Goal: Communication & Community: Answer question/provide support

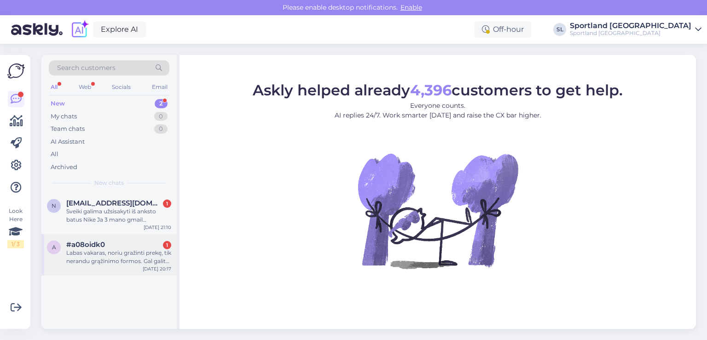
click at [109, 268] on div "a #a08oidk0 1 Labas vakaras, noriu gražinti prekę, tik nerandu grąžinimo formos…" at bounding box center [108, 254] width 135 height 41
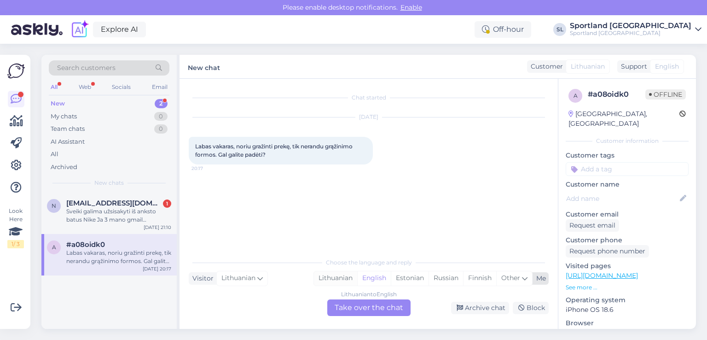
click at [320, 279] on div "Lithuanian" at bounding box center [335, 278] width 43 height 14
click at [352, 303] on div "Lithuanian to Lithuanian Take over the chat" at bounding box center [368, 307] width 83 height 17
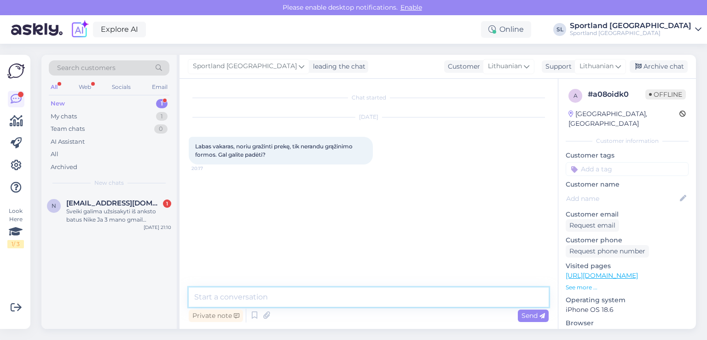
click at [328, 287] on textarea at bounding box center [369, 296] width 360 height 19
type textarea "Sveiki,"
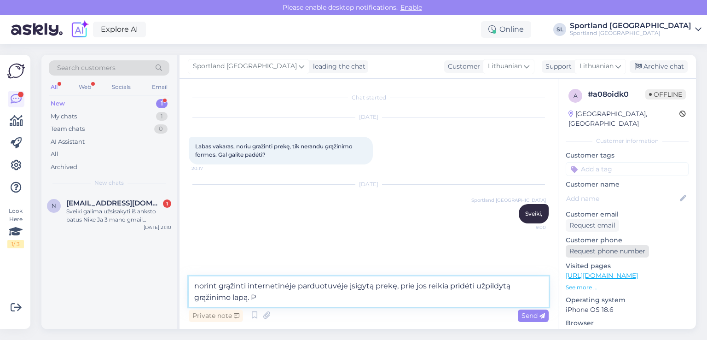
type textarea "norint grąžinti internetinėje parduotuvėje įsigytą prekę, prie jos reikia pridė…"
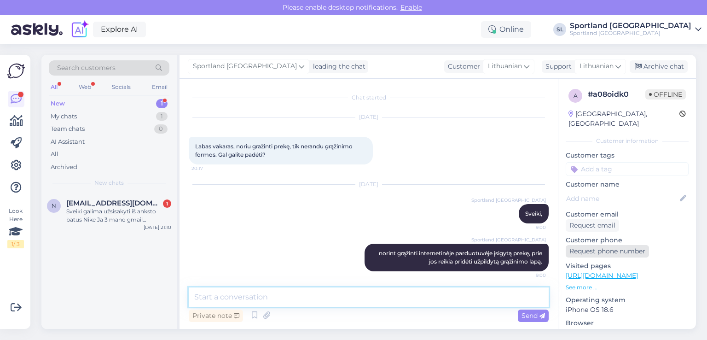
scroll to position [2, 0]
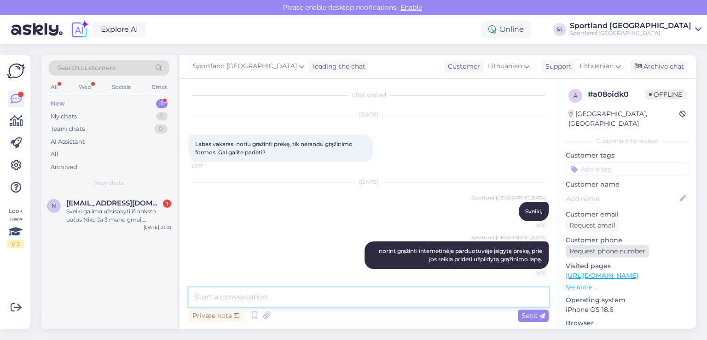
type textarea "p"
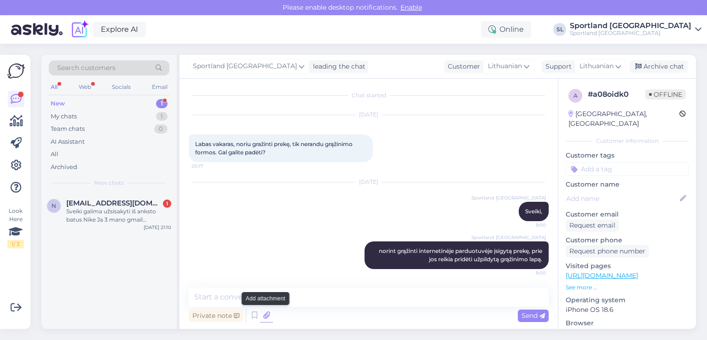
click at [261, 314] on icon at bounding box center [266, 316] width 13 height 14
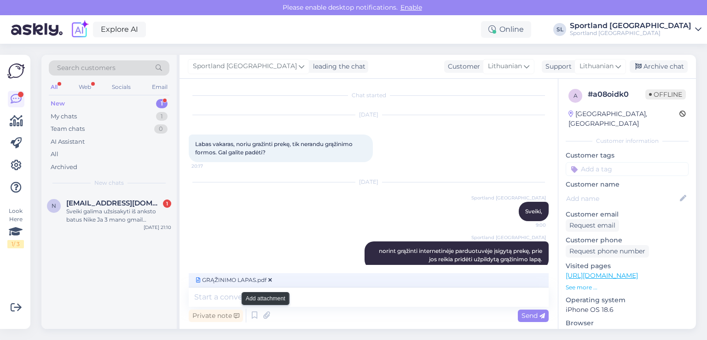
scroll to position [13, 0]
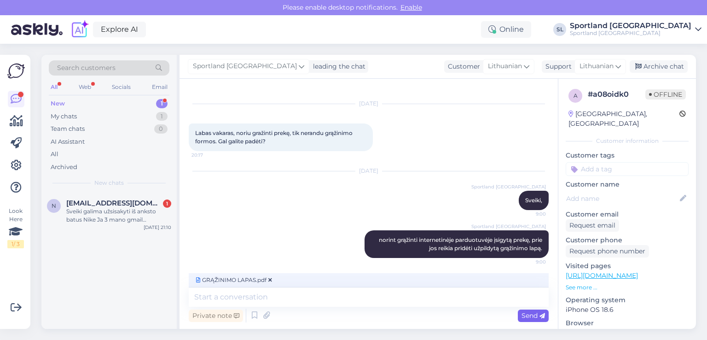
click at [529, 312] on span "Send" at bounding box center [533, 315] width 23 height 8
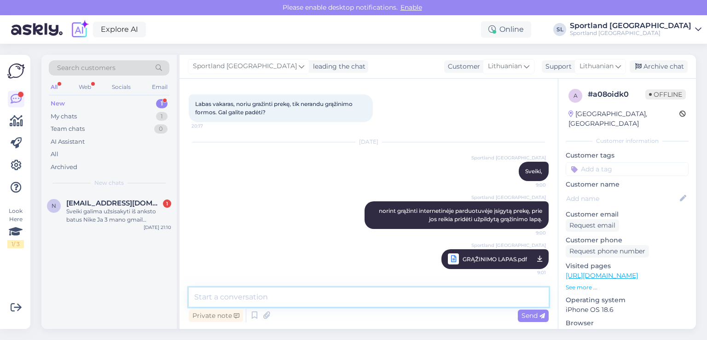
click at [297, 299] on textarea at bounding box center [369, 296] width 360 height 19
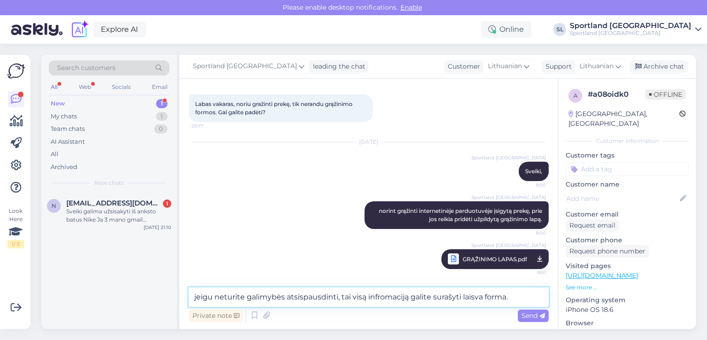
type textarea "jeigu neturite galimybės atsispausdinti, tai visą infromaciją galite surašyti l…"
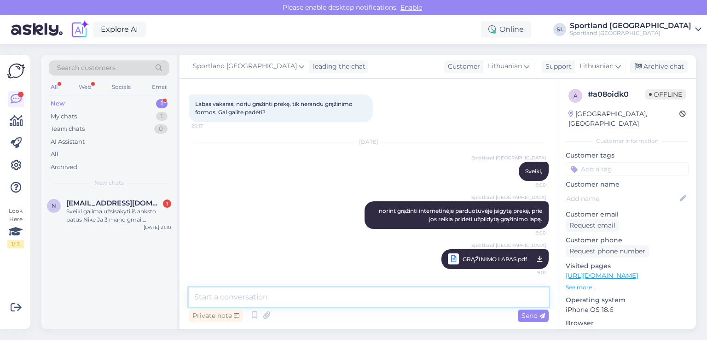
scroll to position [90, 0]
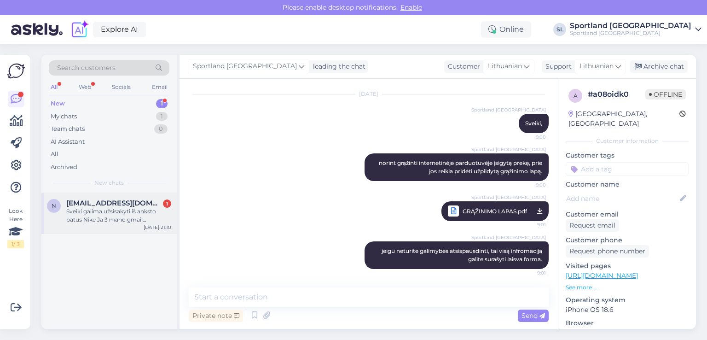
click at [105, 214] on div "Sveiki galima užsisakyti iš anksto batus Nike Ja 3 mano gmail nojusnarbutis@gma…" at bounding box center [118, 215] width 105 height 17
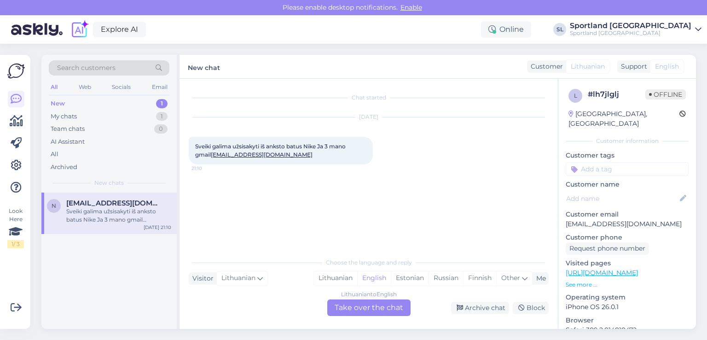
scroll to position [0, 0]
click at [321, 277] on div "Lithuanian" at bounding box center [335, 278] width 43 height 14
click at [341, 307] on div "Lithuanian to Lithuanian Take over the chat" at bounding box center [368, 307] width 83 height 17
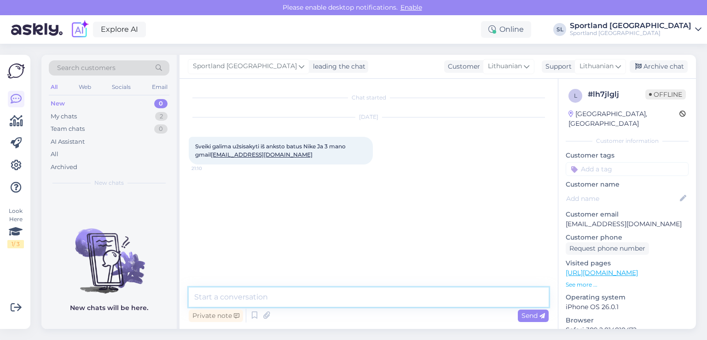
click at [327, 295] on textarea at bounding box center [369, 296] width 360 height 19
type textarea "Sveiki, apgailestaujame, tačiau tokios galimybės nėra"
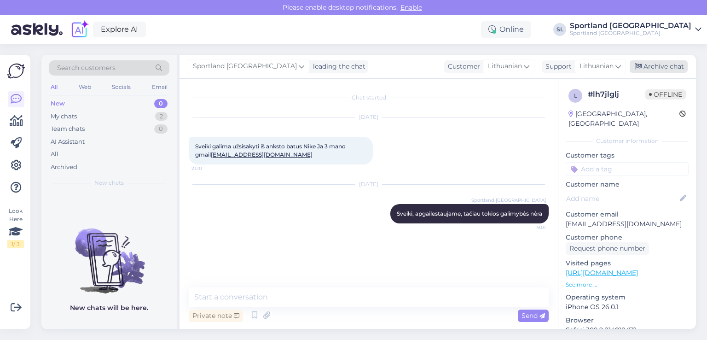
click at [668, 66] on div "Archive chat" at bounding box center [659, 66] width 58 height 12
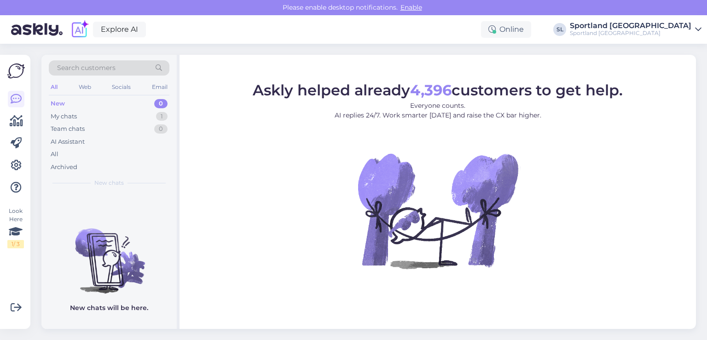
click at [70, 116] on div "My chats" at bounding box center [64, 116] width 26 height 9
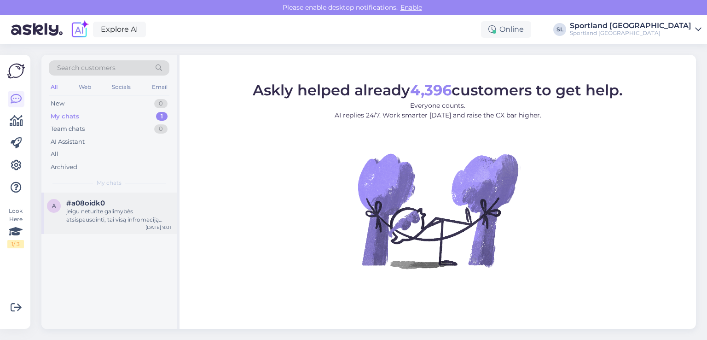
click at [98, 215] on div "jeigu neturite galimybės atsispausdinti, tai visą infromaciją galite surašyti l…" at bounding box center [118, 215] width 105 height 17
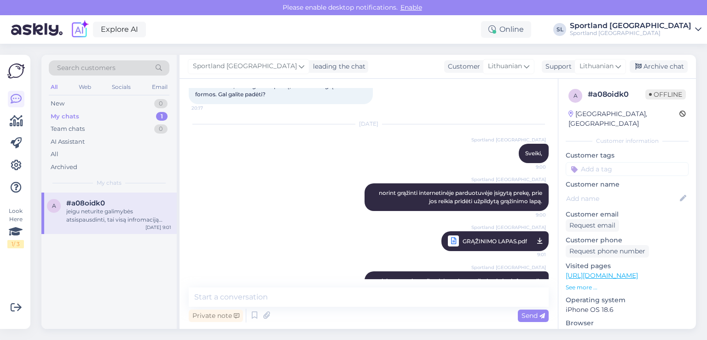
scroll to position [44, 0]
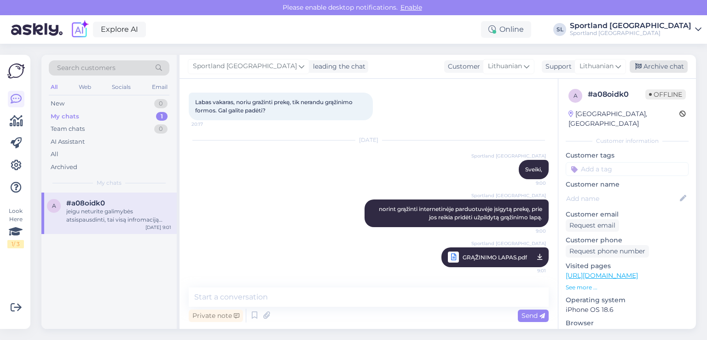
click at [669, 67] on div "Archive chat" at bounding box center [659, 66] width 58 height 12
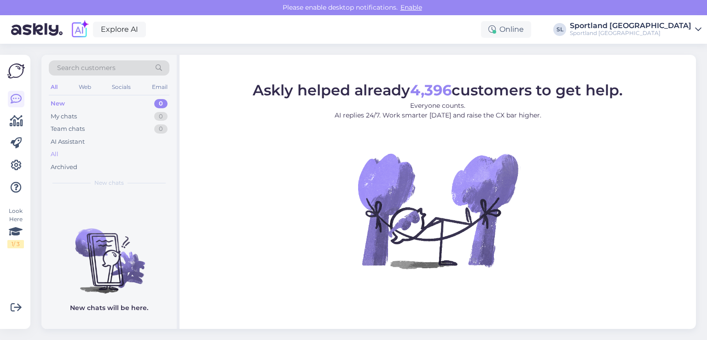
click at [61, 155] on div "All" at bounding box center [109, 154] width 121 height 13
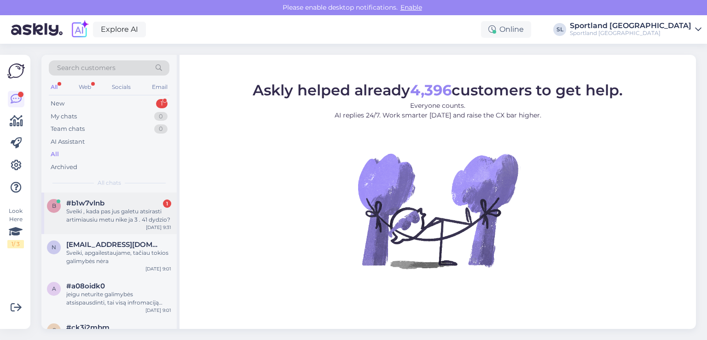
click at [86, 220] on div "Sveiki , kada pas jus galetu atsirasti artimiausiu metu nike ja 3 . 41 dydzio?" at bounding box center [118, 215] width 105 height 17
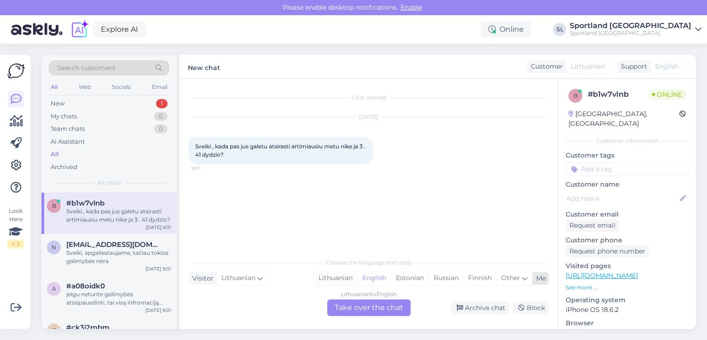
drag, startPoint x: 339, startPoint y: 280, endPoint x: 343, endPoint y: 289, distance: 8.9
click at [339, 280] on div "Lithuanian" at bounding box center [335, 278] width 43 height 14
click at [350, 308] on div "Lithuanian to Lithuanian Take over the chat" at bounding box center [368, 307] width 83 height 17
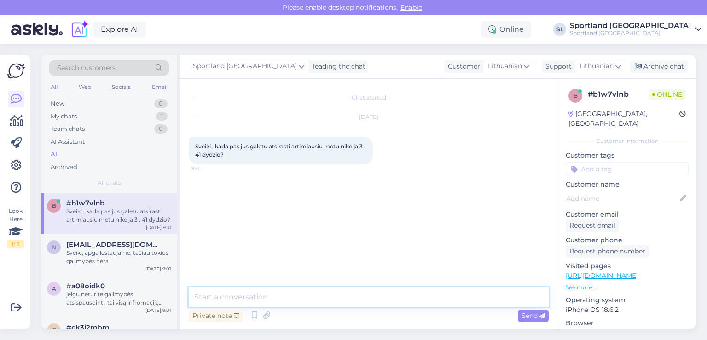
click at [320, 294] on textarea at bounding box center [369, 296] width 360 height 19
type textarea "Sveiki"
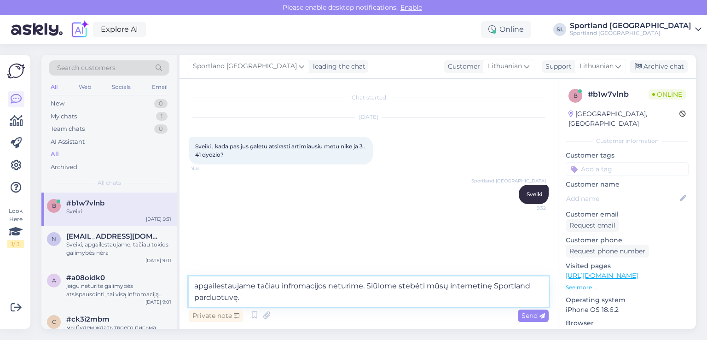
type textarea "apgailestaujame tačiau infromacijos neturime. Siūlome stebėti mūsų internetinę …"
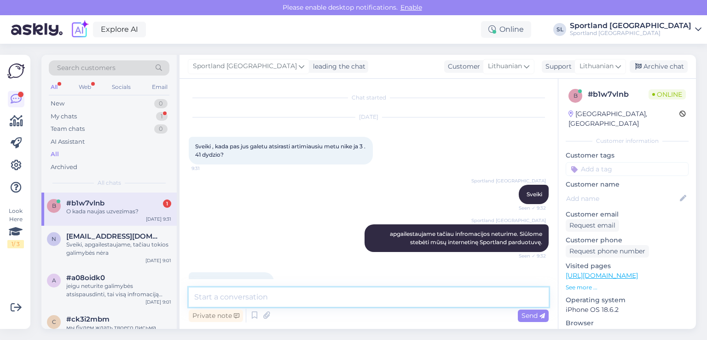
scroll to position [23, 0]
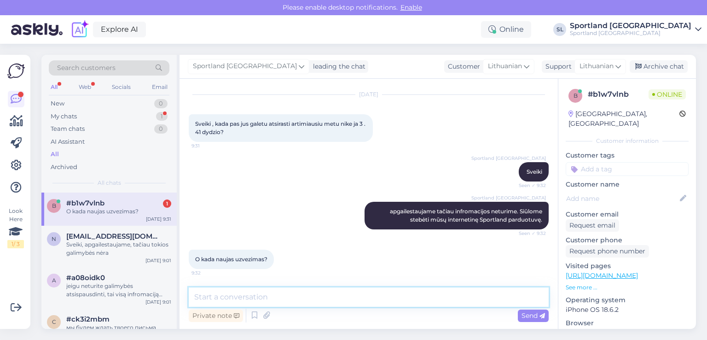
click at [336, 297] on textarea at bounding box center [369, 296] width 360 height 19
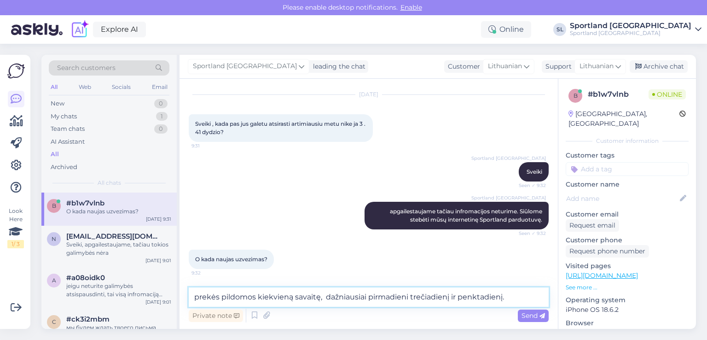
click at [408, 296] on textarea "prekės pildomos kiekvieną savaitę, dažniausiai pirmadieni trečiadienį ir penkta…" at bounding box center [369, 296] width 360 height 19
type textarea "prekės pildomos kiekvieną savaitę, dažniausiai pirmadieni, trečiadienį ir penkt…"
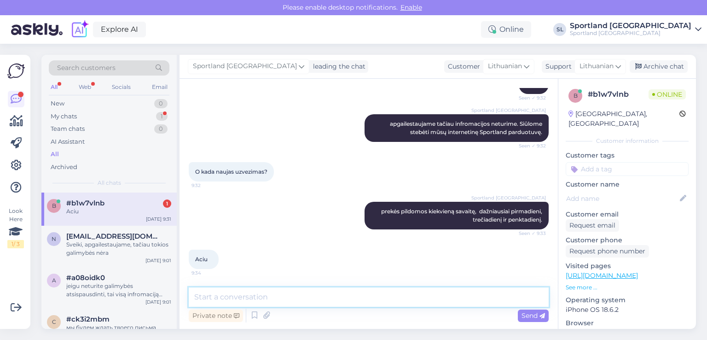
scroll to position [110, 0]
click at [299, 298] on textarea at bounding box center [369, 296] width 360 height 19
type textarea "nėra už ką, geros dienos :)"
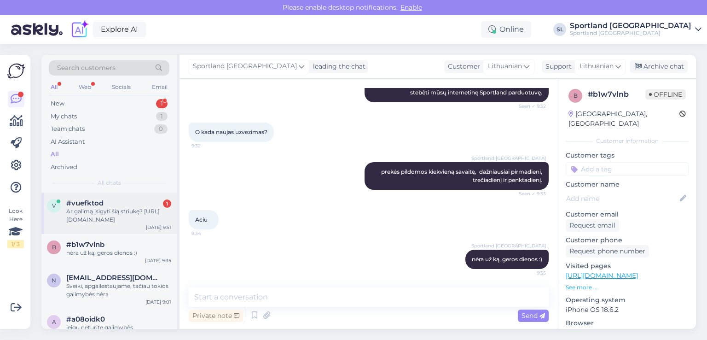
click at [93, 206] on span "#vuefktod" at bounding box center [84, 203] width 37 height 8
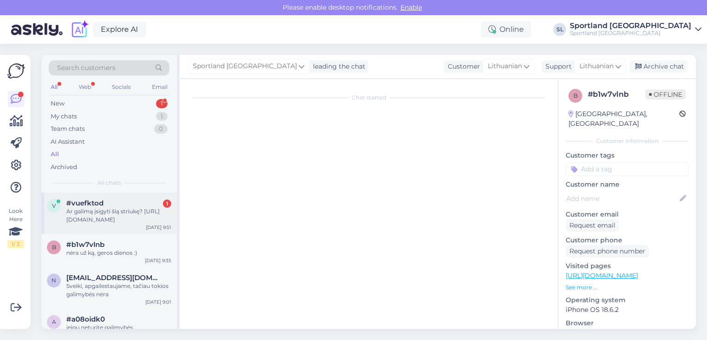
scroll to position [0, 0]
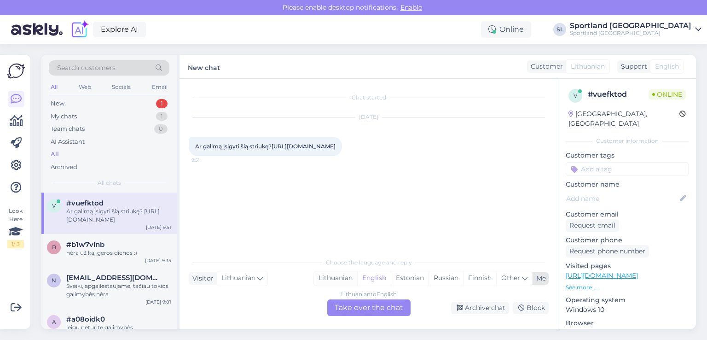
click at [349, 277] on div "Lithuanian" at bounding box center [335, 278] width 43 height 14
click at [364, 303] on div "Lithuanian to Lithuanian Take over the chat" at bounding box center [368, 307] width 83 height 17
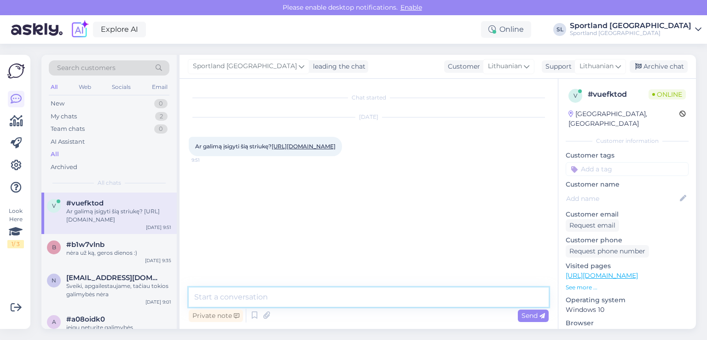
click at [317, 301] on textarea at bounding box center [369, 296] width 360 height 19
type textarea "Sveiki"
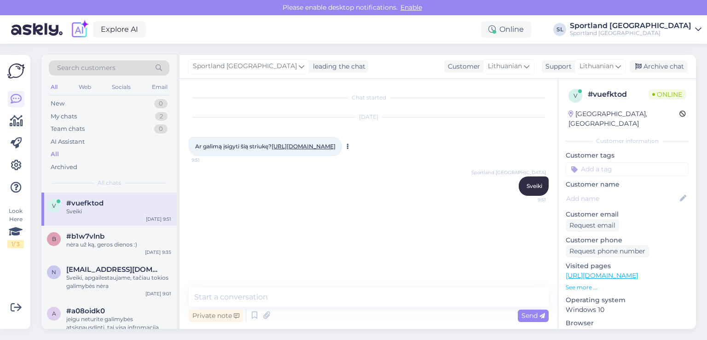
click at [272, 150] on link "https://sportland.lt/product/quiksilver_mens_sycamore_snow_jacket_eqytj03457_kr…" at bounding box center [304, 146] width 64 height 7
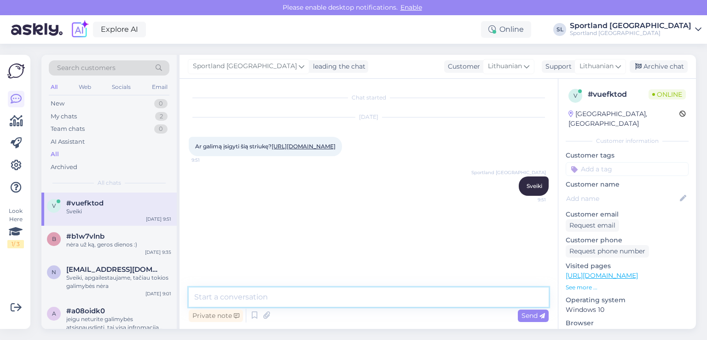
click at [244, 289] on textarea at bounding box center [369, 296] width 360 height 19
type textarea "S dydį prekės galima įsigyt į krepšelį prekę leidžia patalpinti"
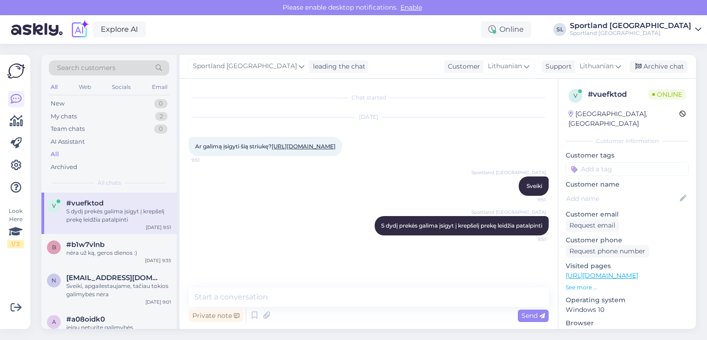
click at [392, 338] on div "Search customers All Web Socials Email New 0 My chats 2 Team chats 0 AI Assista…" at bounding box center [371, 192] width 671 height 296
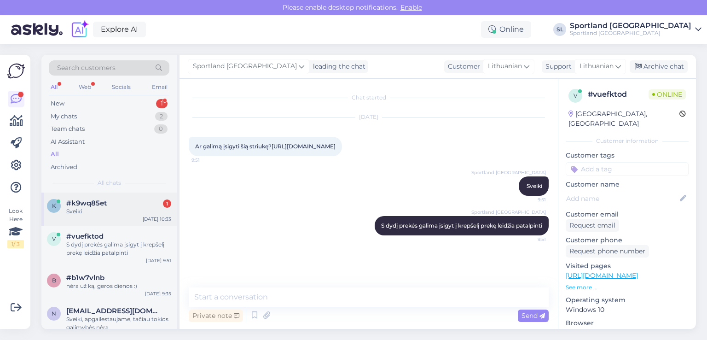
click at [112, 221] on div "k #k9wq85et 1 Sveiki Oct 8 10:33" at bounding box center [108, 208] width 135 height 33
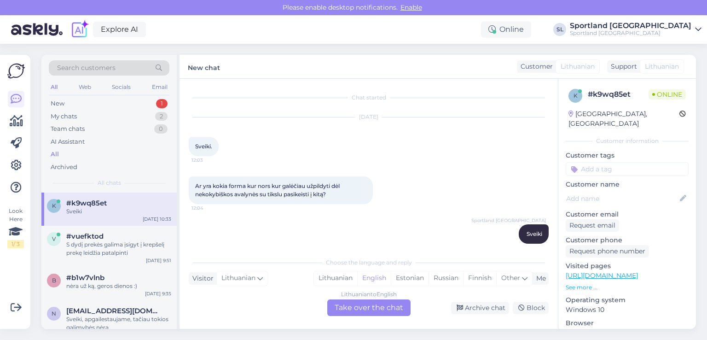
scroll to position [270, 0]
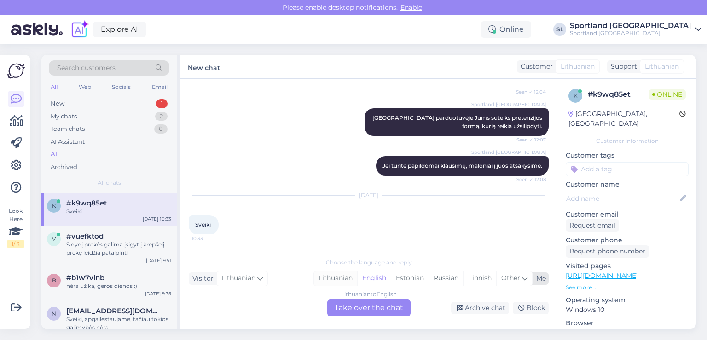
click at [337, 280] on div "Lithuanian" at bounding box center [335, 278] width 43 height 14
click at [355, 303] on div "Lithuanian to Lithuanian Take over the chat" at bounding box center [368, 307] width 83 height 17
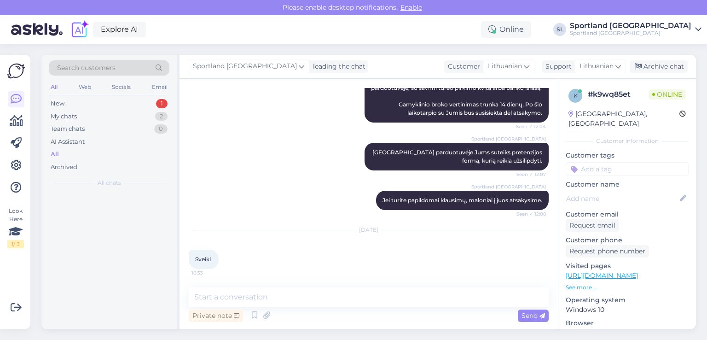
scroll to position [236, 0]
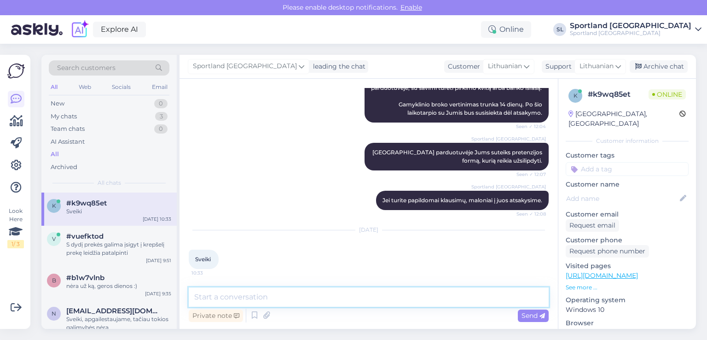
click at [331, 296] on textarea at bounding box center [369, 296] width 360 height 19
type textarea "Sveiki"
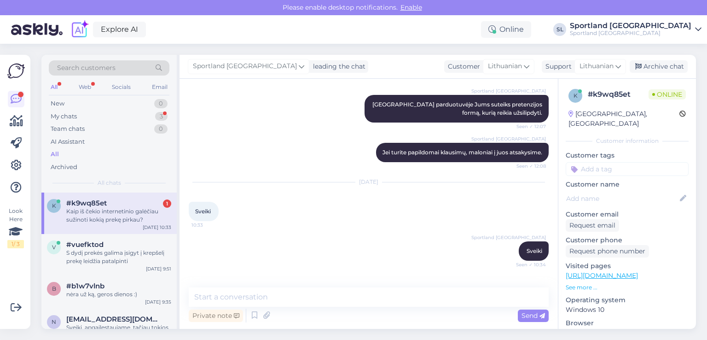
scroll to position [323, 0]
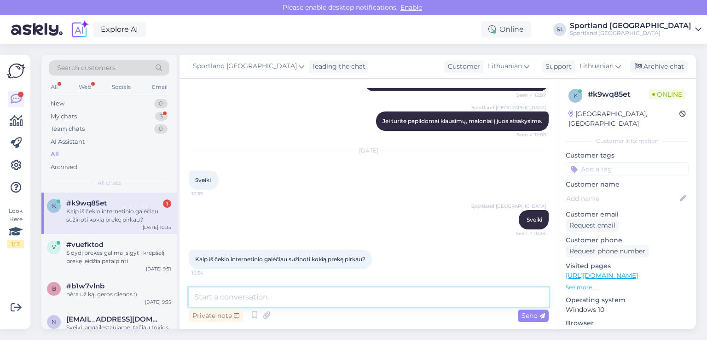
click at [327, 303] on textarea at bounding box center [369, 296] width 360 height 19
type textarea "prašome nurodykite užsakymo numerį"
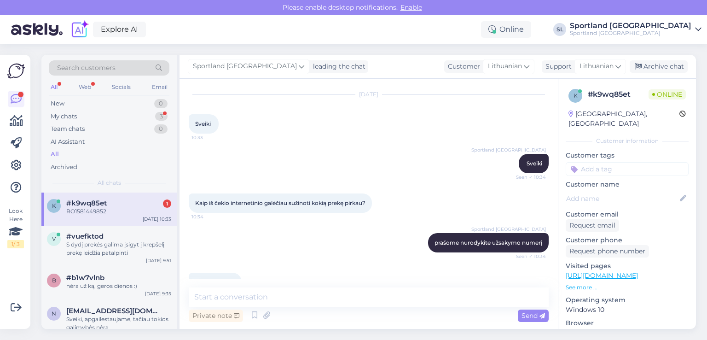
scroll to position [402, 0]
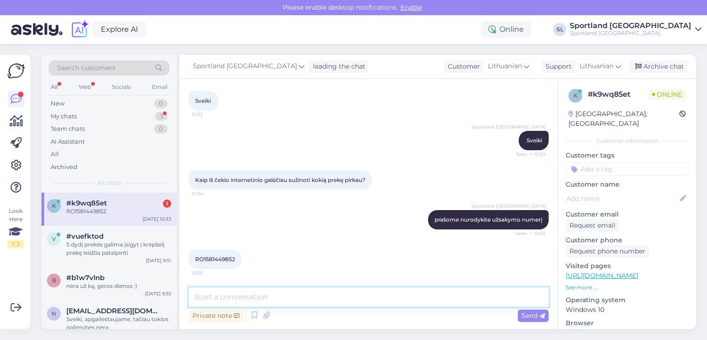
click at [380, 294] on textarea at bounding box center [369, 296] width 360 height 19
type textarea "Užsakymo numeris prasideda #3000.. arba #70000.."
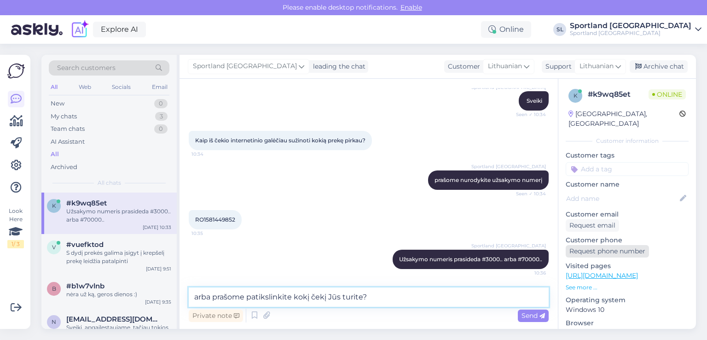
type textarea "arba prašome patikslinkite kokį čekį Jūs turite?"
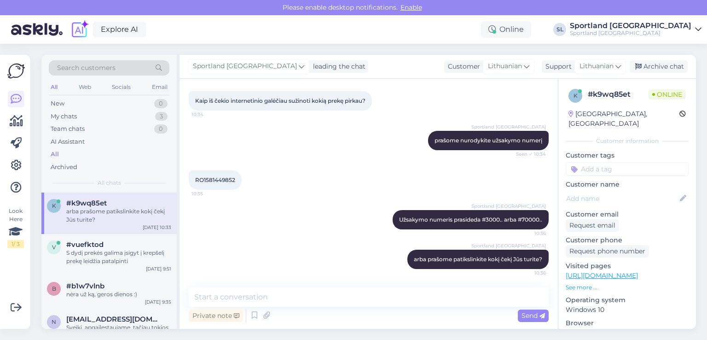
scroll to position [641, 0]
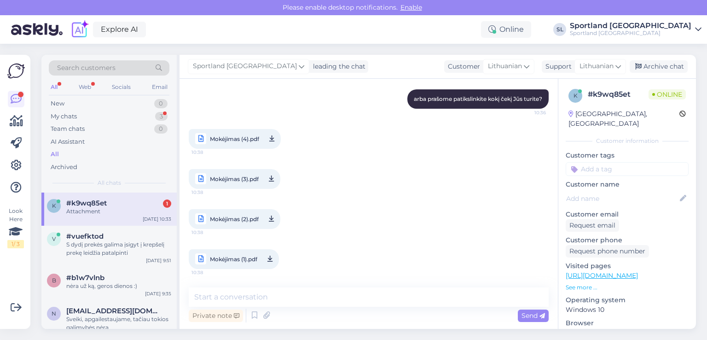
click at [239, 252] on link "Mokėjimas (1).pdf 10:38" at bounding box center [234, 259] width 90 height 20
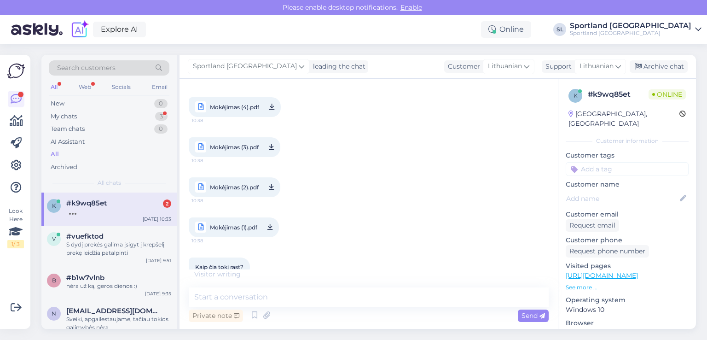
scroll to position [691, 0]
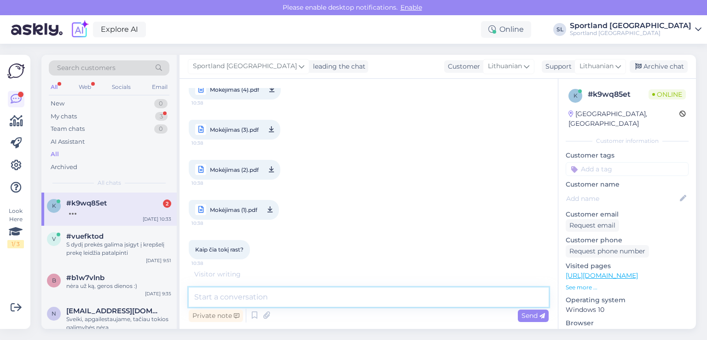
click at [376, 295] on textarea at bounding box center [369, 296] width 360 height 19
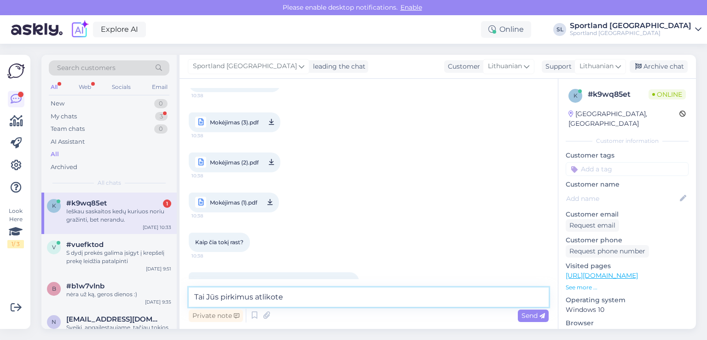
scroll to position [721, 0]
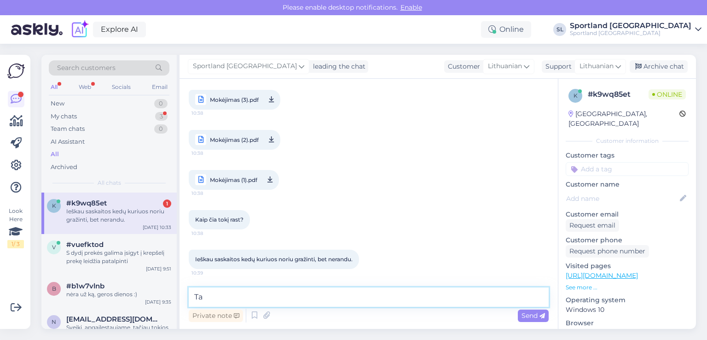
type textarea "T"
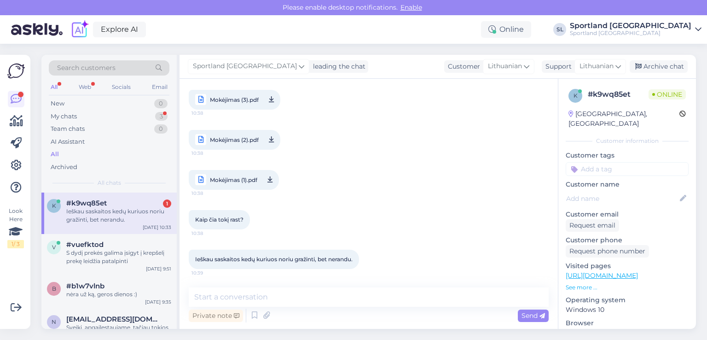
click at [232, 137] on span "Mokėjimas (2).pdf" at bounding box center [234, 140] width 49 height 12
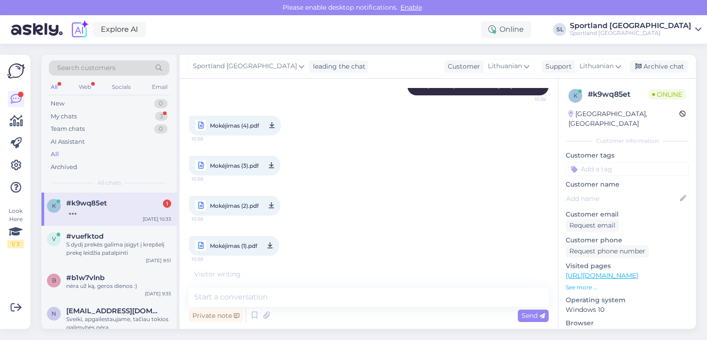
scroll to position [629, 0]
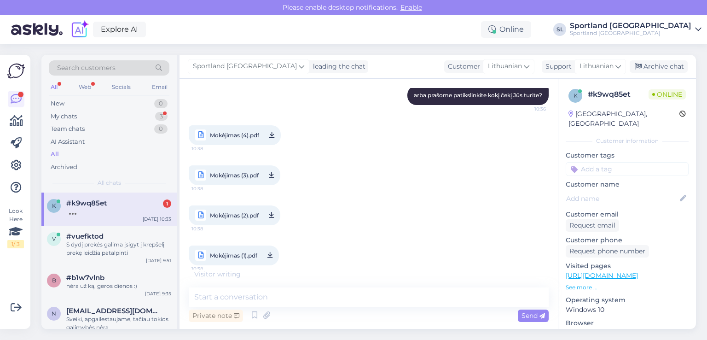
click at [239, 181] on span "Mokėjimas (3).pdf" at bounding box center [234, 175] width 49 height 12
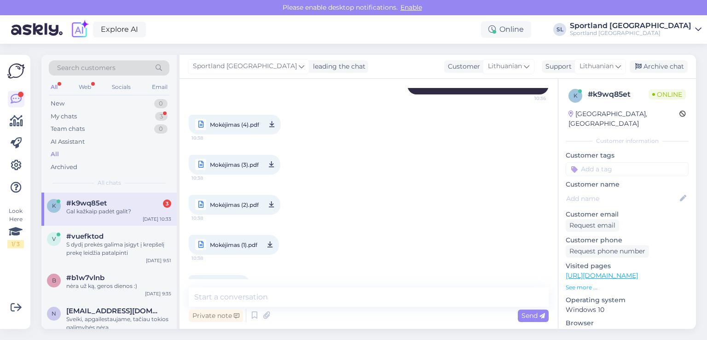
scroll to position [624, 0]
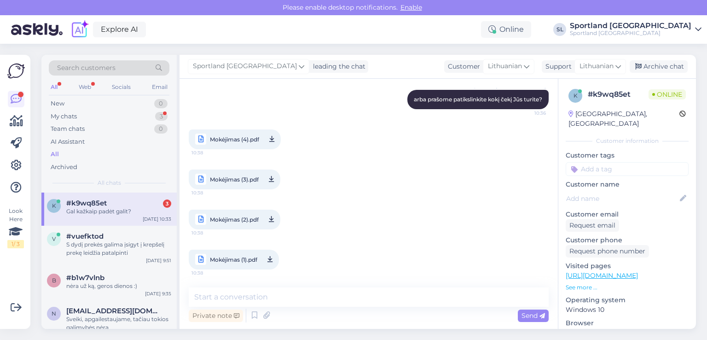
click at [235, 145] on span "Mokėjimas (4).pdf" at bounding box center [234, 140] width 49 height 12
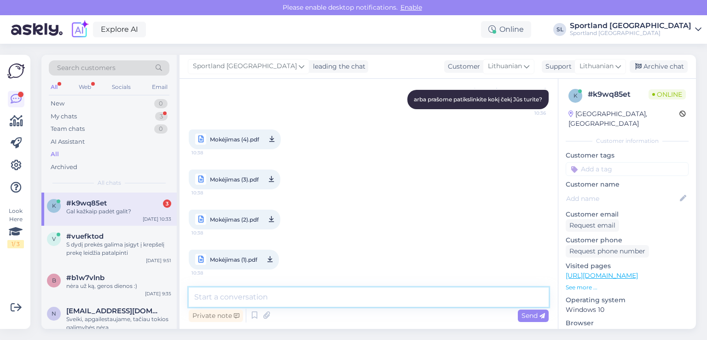
click at [284, 296] on textarea at bounding box center [369, 296] width 360 height 19
type textarea "t"
type textarea "Tai Jūs prekes įsigijote fizinėse Sportland parduotuvėse?"
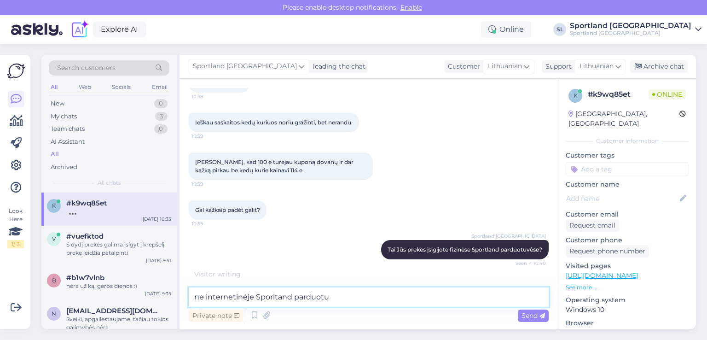
scroll to position [888, 0]
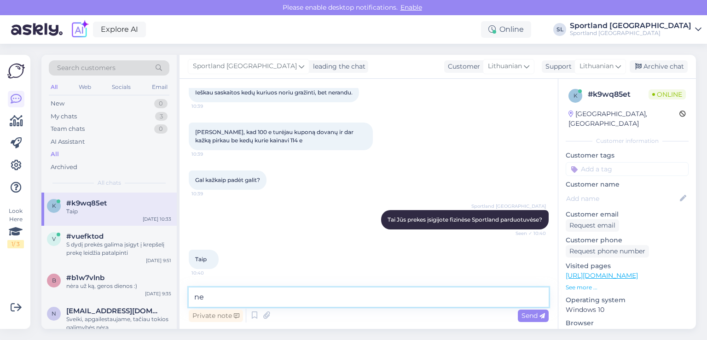
type textarea "n"
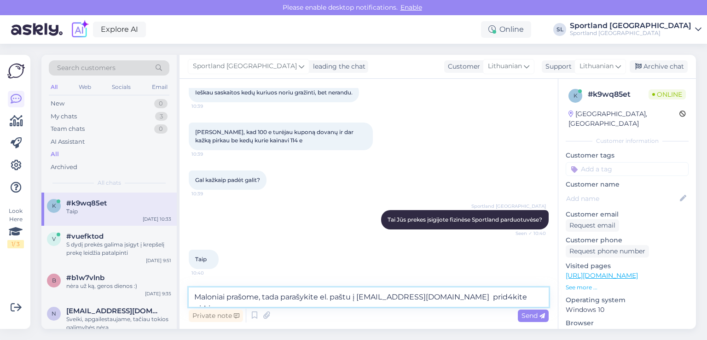
click at [479, 293] on textarea "Maloniai prašome, tada parašykite el. paštu į aptarnavimas@sportland.lt prid4ki…" at bounding box center [369, 296] width 360 height 19
click at [530, 295] on textarea "Maloniai prašome, tada parašykite el. paštu į aptarnavimas@sportland.lt pridėki…" at bounding box center [369, 296] width 360 height 19
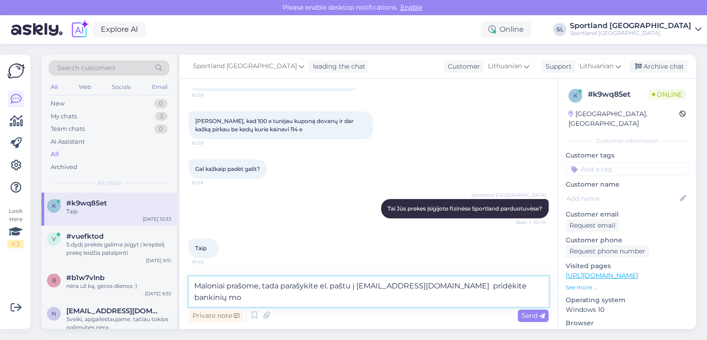
scroll to position [897, 0]
click at [342, 301] on textarea "Maloniai prašome, tada parašykite el. paštu į aptarnavimas@sportland.lt pridėki…" at bounding box center [369, 291] width 360 height 30
drag, startPoint x: 358, startPoint y: 297, endPoint x: 265, endPoint y: 299, distance: 93.5
click at [265, 299] on textarea "Maloniai prašome, tada parašykite el. paštu į aptarnavimas@sportland.lt pridėki…" at bounding box center [369, 291] width 360 height 30
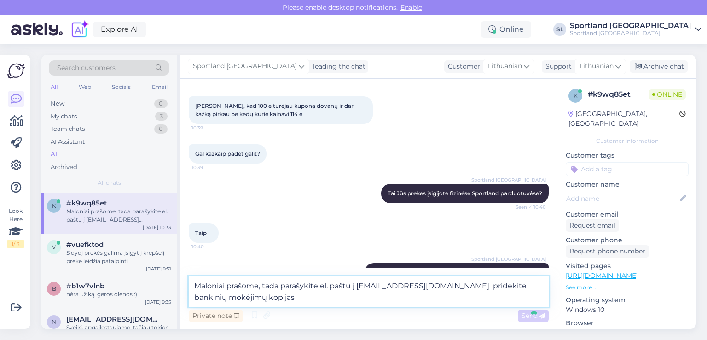
type textarea "Maloniai prašome, tada parašykite el. paštu į aptarnavimas@sportland.lt pridėki…"
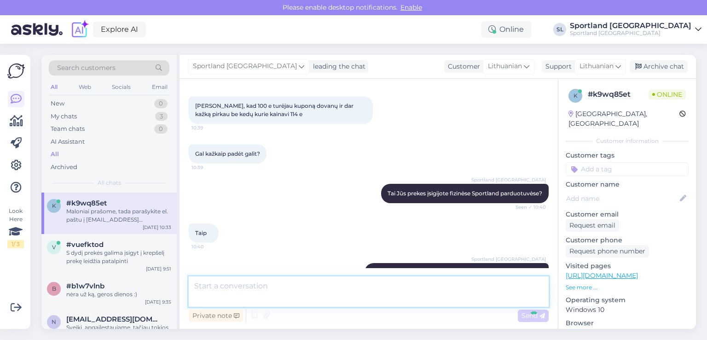
scroll to position [943, 0]
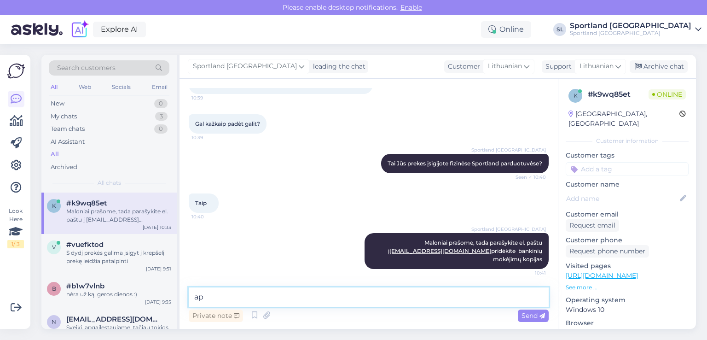
type textarea "a"
type textarea "paprašysime klegų, kad peržiūrėtų"
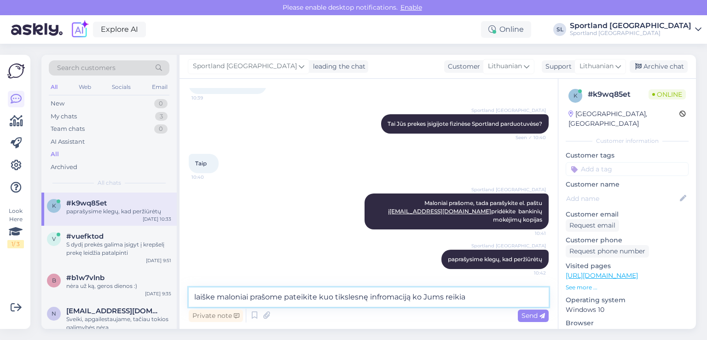
type textarea "laiške maloniai prašome pateikite kuo tikslesnę infromaciją ko Jums reikia"
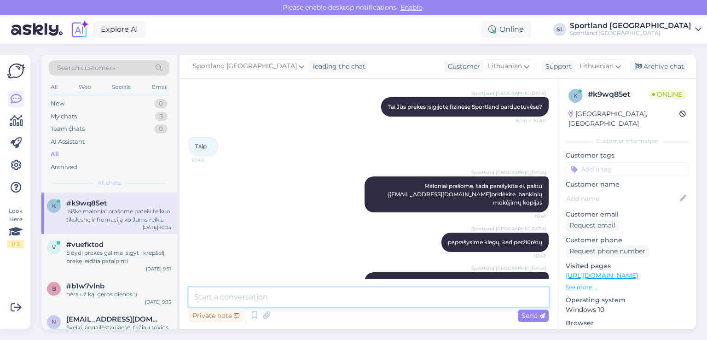
scroll to position [1031, 0]
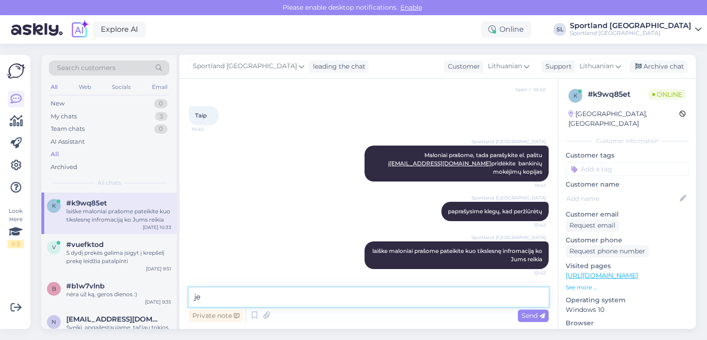
type textarea "j"
type textarea "k"
type textarea "d"
click at [269, 297] on textarea "Dėkojame, lauksime laiško" at bounding box center [369, 296] width 360 height 19
drag, startPoint x: 310, startPoint y: 292, endPoint x: 233, endPoint y: 303, distance: 77.6
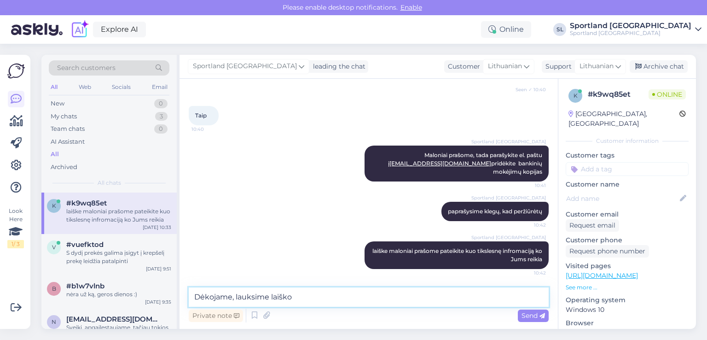
click at [233, 303] on textarea "Dėkojame, lauksime laiško" at bounding box center [369, 296] width 360 height 19
type textarea "D"
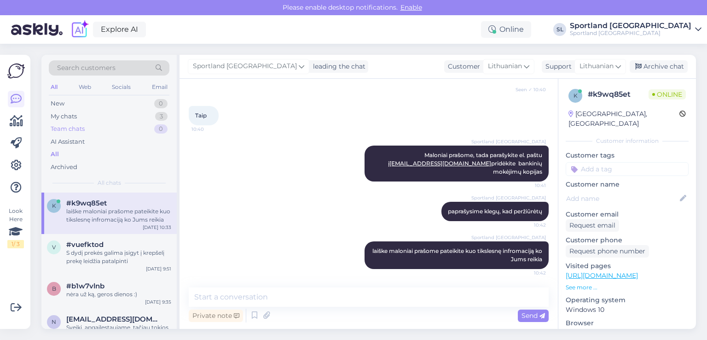
click at [83, 122] on div "Team chats 0" at bounding box center [109, 128] width 121 height 13
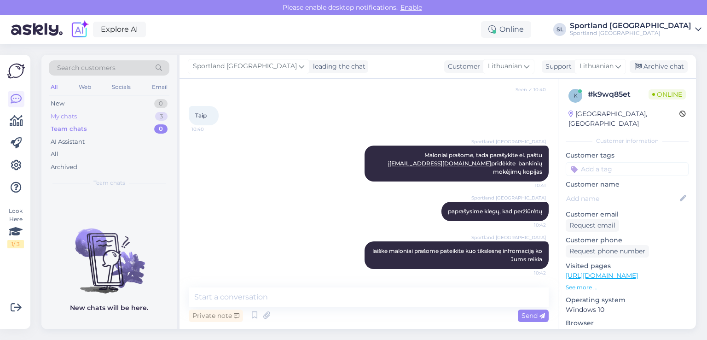
click at [80, 113] on div "My chats 3" at bounding box center [109, 116] width 121 height 13
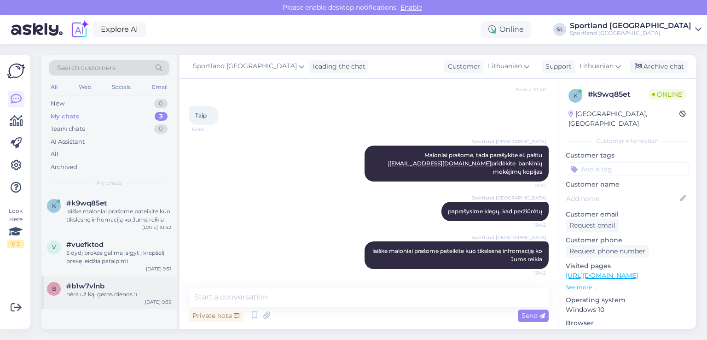
click at [98, 284] on span "#b1w7vlnb" at bounding box center [85, 286] width 38 height 8
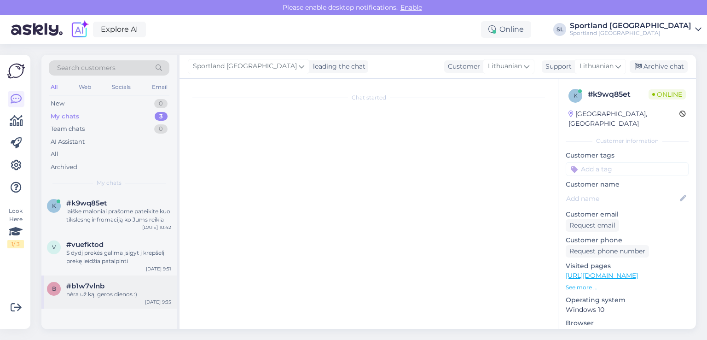
scroll to position [150, 0]
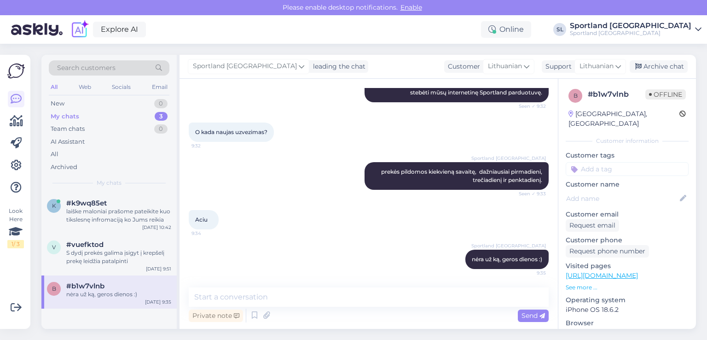
drag, startPoint x: 646, startPoint y: 68, endPoint x: 597, endPoint y: 63, distance: 50.0
click at [646, 67] on div "Archive chat" at bounding box center [659, 66] width 58 height 12
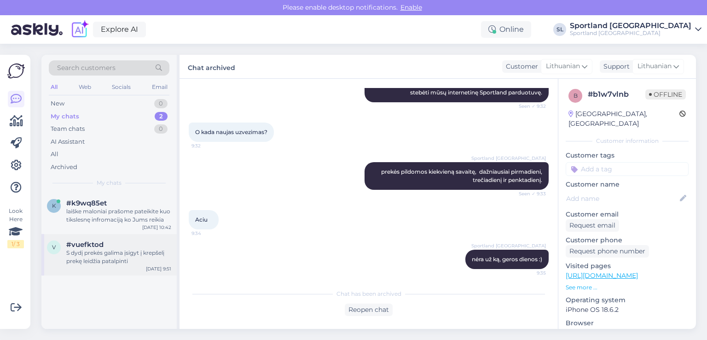
click at [103, 258] on div "S dydį prekės galima įsigyt į krepšelį prekę leidžia patalpinti" at bounding box center [118, 257] width 105 height 17
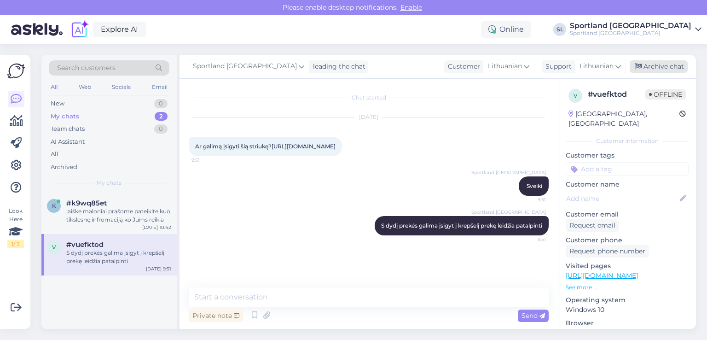
click at [656, 68] on div "Archive chat" at bounding box center [659, 66] width 58 height 12
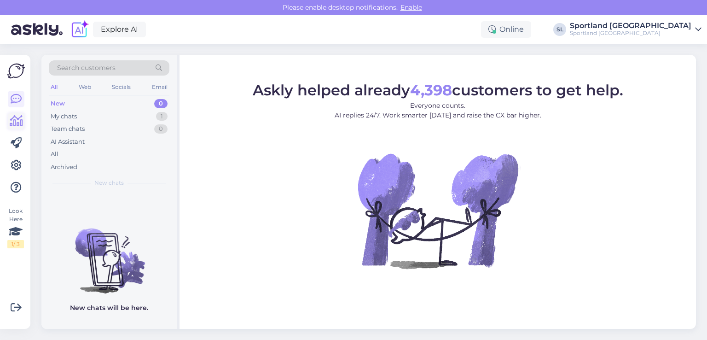
click at [13, 124] on icon at bounding box center [16, 121] width 13 height 11
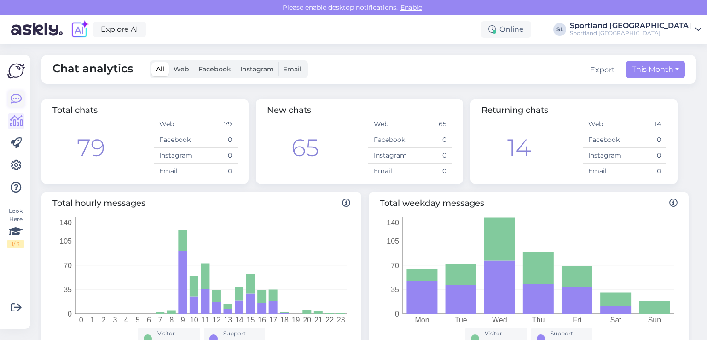
click at [16, 97] on icon at bounding box center [16, 98] width 11 height 11
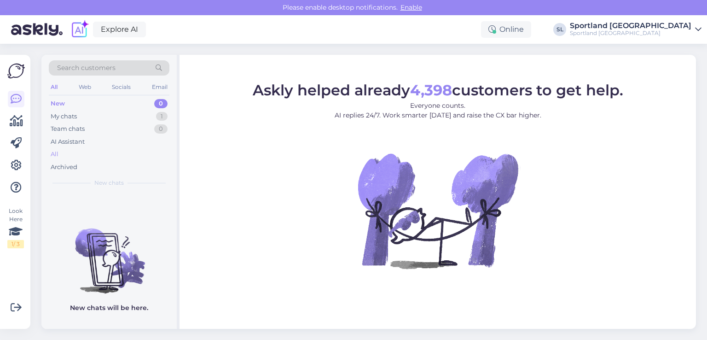
click at [71, 154] on div "All" at bounding box center [109, 154] width 121 height 13
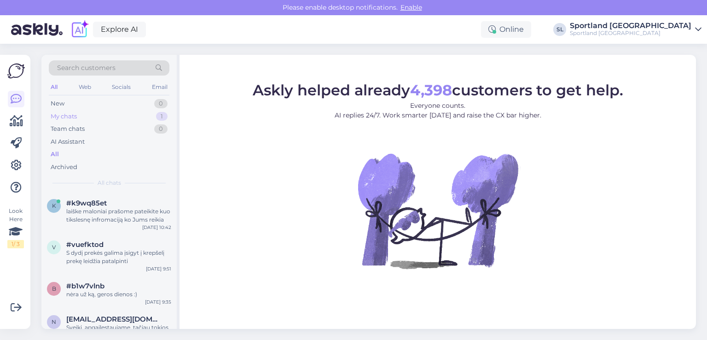
click at [75, 118] on div "My chats" at bounding box center [64, 116] width 26 height 9
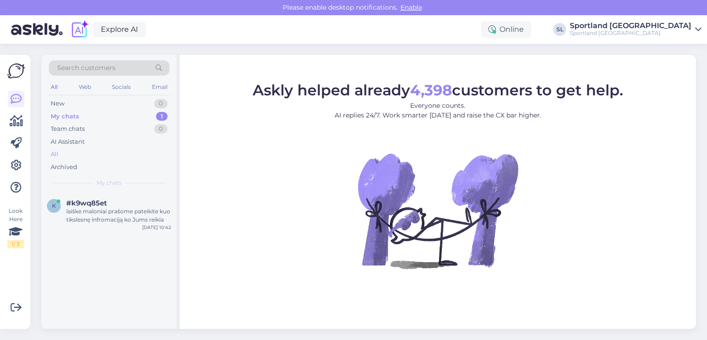
click at [80, 153] on div "All" at bounding box center [109, 154] width 121 height 13
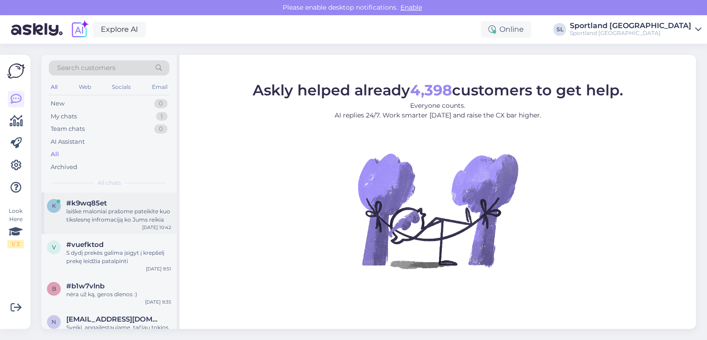
click at [113, 221] on div "laiške maloniai prašome pateikite kuo tikslesnę infromaciją ko Jums reikia" at bounding box center [118, 215] width 105 height 17
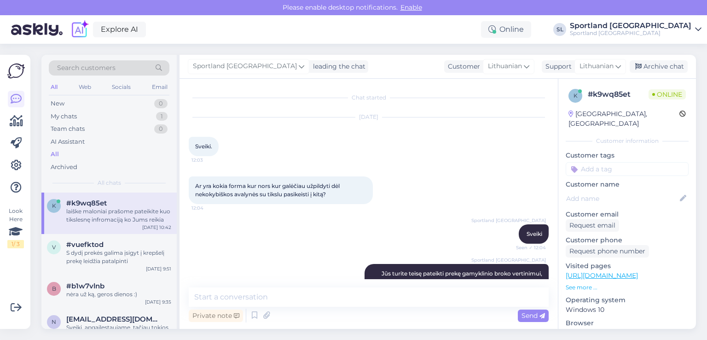
scroll to position [1031, 0]
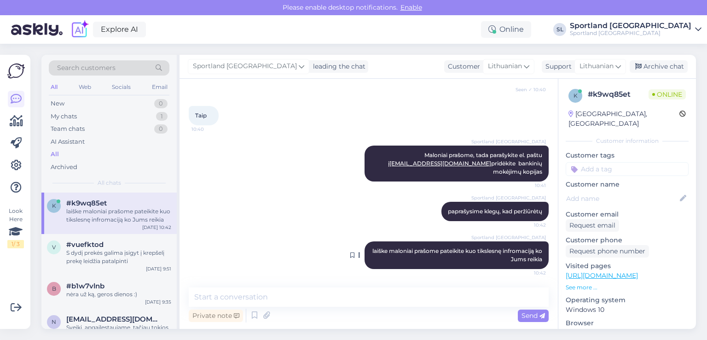
click at [358, 255] on icon at bounding box center [359, 255] width 2 height 6
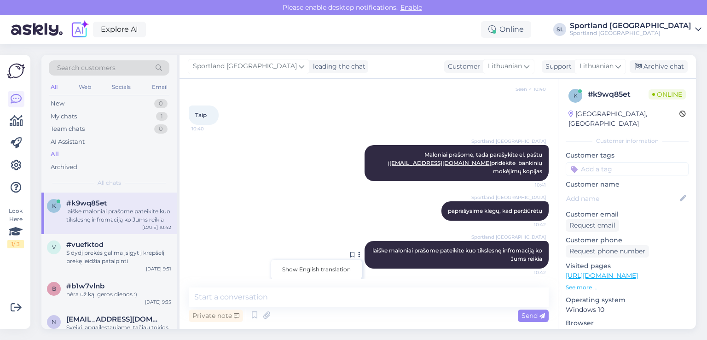
click at [324, 249] on div "Sportland Lithuania laiške maloniai prašome pateikite kuo tikslesnę infromaciją…" at bounding box center [369, 255] width 360 height 48
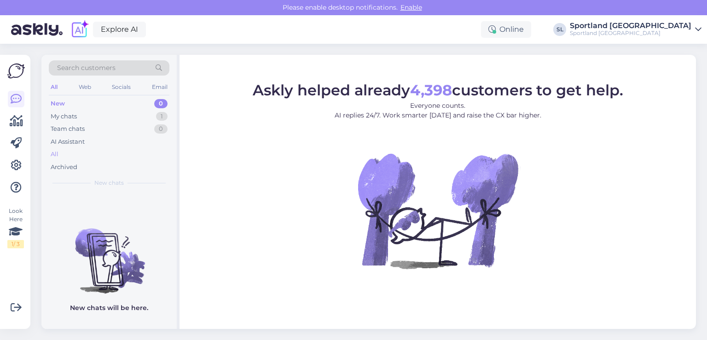
click at [96, 154] on div "All" at bounding box center [109, 154] width 121 height 13
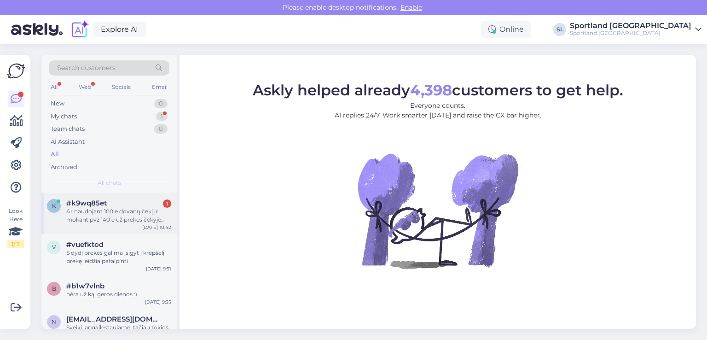
click at [106, 208] on div "Ar naudojant 100 e dovanų čekį ir mokant pvz 140 e už prekes čekyje suma bus 14…" at bounding box center [118, 215] width 105 height 17
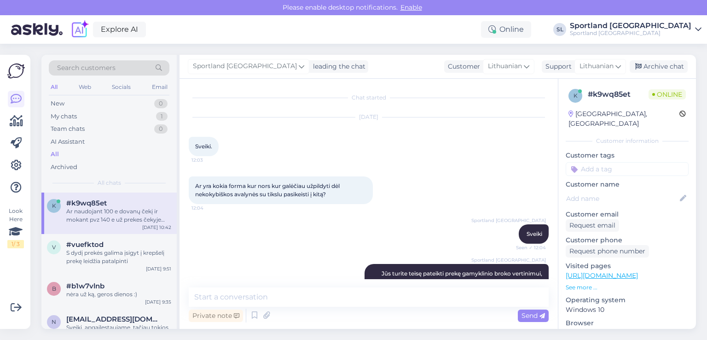
scroll to position [1079, 0]
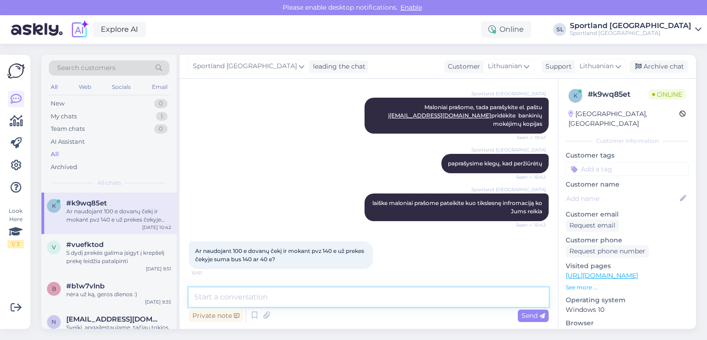
click at [294, 297] on textarea at bounding box center [369, 296] width 360 height 19
type textarea "a"
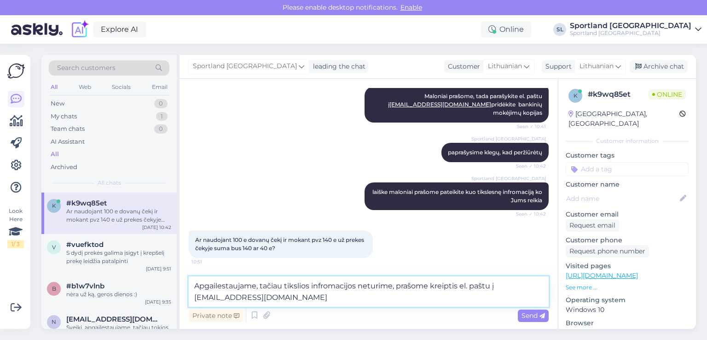
type textarea "Apgailestaujame, tačiau tikslios infromacijos neturime, prašome kreiptis el. pa…"
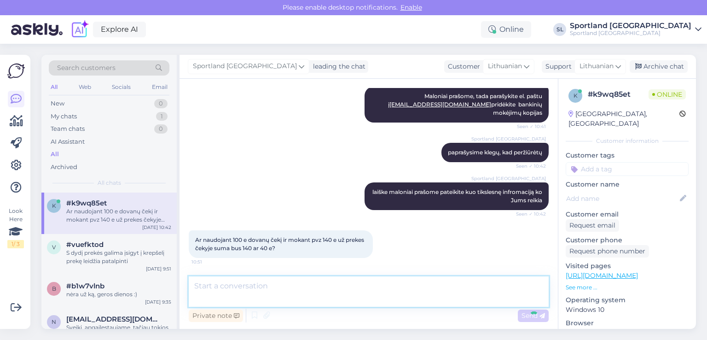
scroll to position [1127, 0]
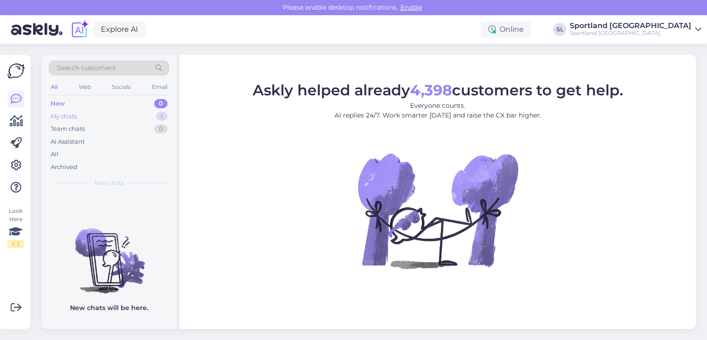
click at [110, 110] on div "My chats 1" at bounding box center [109, 116] width 121 height 13
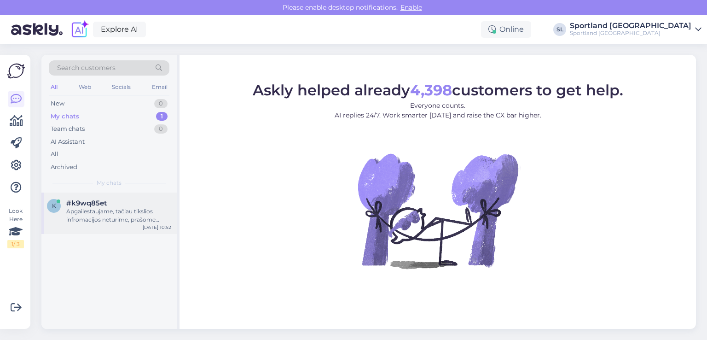
click at [96, 216] on div "Apgailestaujame, tačiau tikslios infromacijos neturime, prašome kreiptis el. pa…" at bounding box center [118, 215] width 105 height 17
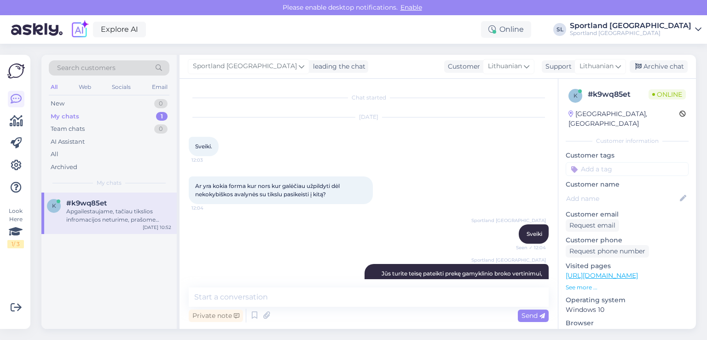
scroll to position [1127, 0]
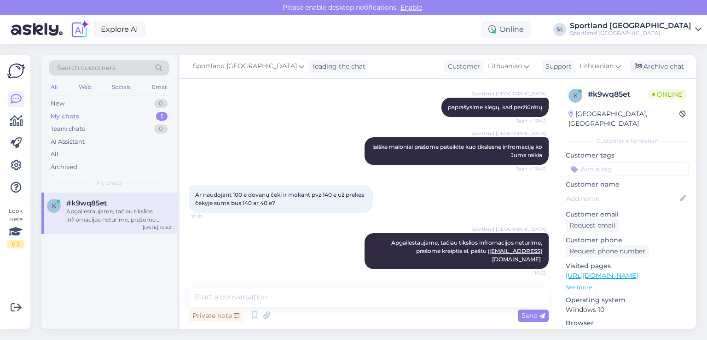
click at [279, 307] on div "Private note Send" at bounding box center [369, 315] width 360 height 17
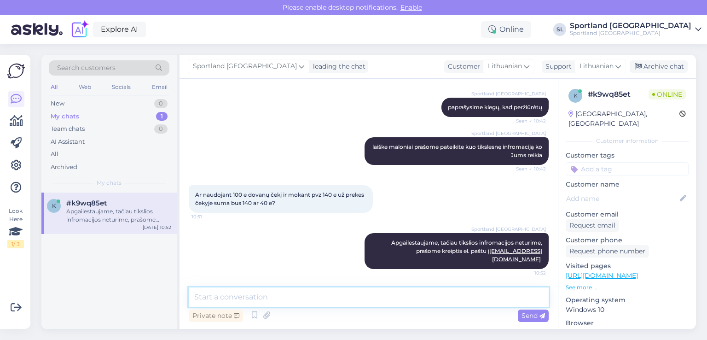
click at [278, 299] on textarea at bounding box center [369, 296] width 360 height 19
paste textarea "cekyje bus parasyta, kad panaudojo 100 kortele ir 40 damokejo, bendra suma bus …"
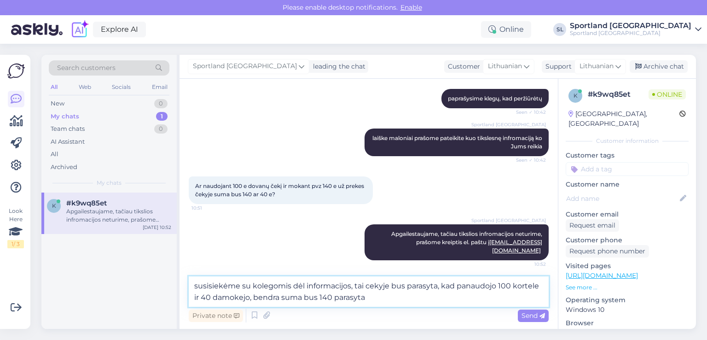
click at [369, 285] on textarea "susisiekėme su kolegomis dėl informacijos, tai cekyje bus parasyta, kad panaudo…" at bounding box center [369, 291] width 360 height 30
click at [425, 287] on textarea "susisiekėme su kolegomis dėl informacijos, tai čekyje bus parasyta, kad panaudo…" at bounding box center [369, 291] width 360 height 30
click at [511, 285] on textarea "susisiekėme su kolegomis dėl informacijos, tai čekyje bus parašyta, kad panaudo…" at bounding box center [369, 291] width 360 height 30
click at [220, 298] on textarea "susisiekėme su kolegomis dėl informacijos, tai čekyje bus parašyta, kad panaudo…" at bounding box center [369, 291] width 360 height 30
click at [236, 298] on textarea "susisiekėme su kolegomis dėl informacijos, tai čekyje bus parašyta, kad panaudo…" at bounding box center [369, 291] width 360 height 30
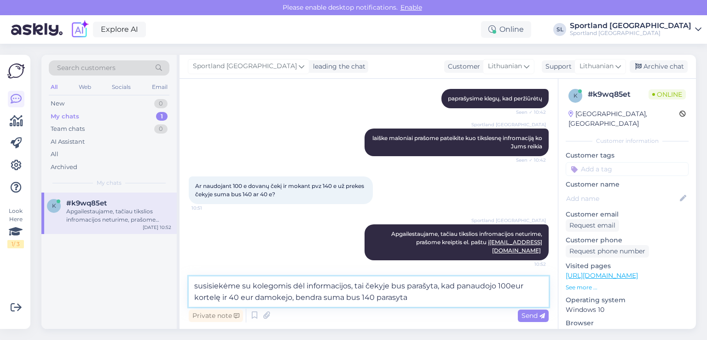
click at [244, 297] on textarea "susisiekėme su kolegomis dėl informacijos, tai čekyje bus parašyta, kad panaudo…" at bounding box center [369, 291] width 360 height 30
click at [512, 284] on textarea "susisiekėme su kolegomis dėl informacijos, tai čekyje bus parašyta, kad panaudo…" at bounding box center [369, 291] width 360 height 30
click at [517, 285] on textarea "susisiekėme su kolegomis dėl informacijos, tai čekyje bus parašyta, kad panaudo…" at bounding box center [369, 291] width 360 height 30
click at [376, 297] on textarea "susisiekėme su kolegomis dėl informacijos, tai čekyje bus parašyta, kad panaudo…" at bounding box center [369, 291] width 360 height 30
click at [409, 298] on textarea "susisiekėme su kolegomis dėl informacijos, tai čekyje bus parašyta, kad panaudo…" at bounding box center [369, 291] width 360 height 30
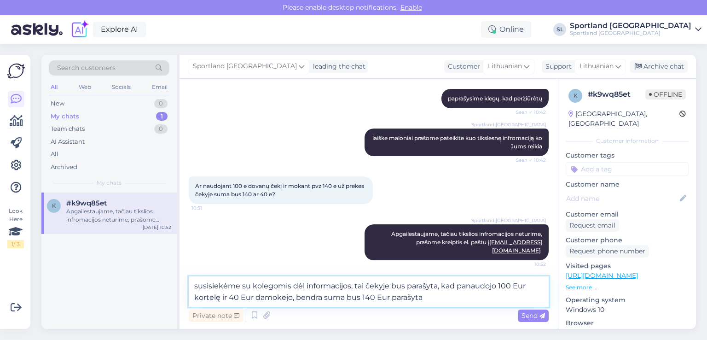
click at [429, 296] on textarea "susisiekėme su kolegomis dėl informacijos, tai čekyje bus parašyta, kad panaudo…" at bounding box center [369, 291] width 360 height 30
type textarea "susisiekėme su kolegomis dėl informacijos, tai čekyje bus parašyta, kad panaudo…"
click at [532, 314] on span "Send" at bounding box center [533, 315] width 23 height 8
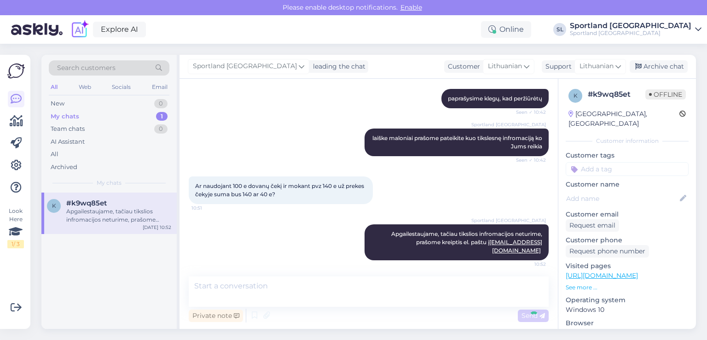
scroll to position [1183, 0]
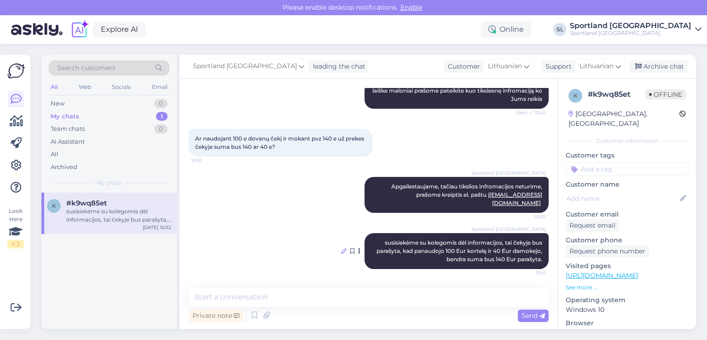
click at [341, 249] on icon at bounding box center [344, 251] width 6 height 6
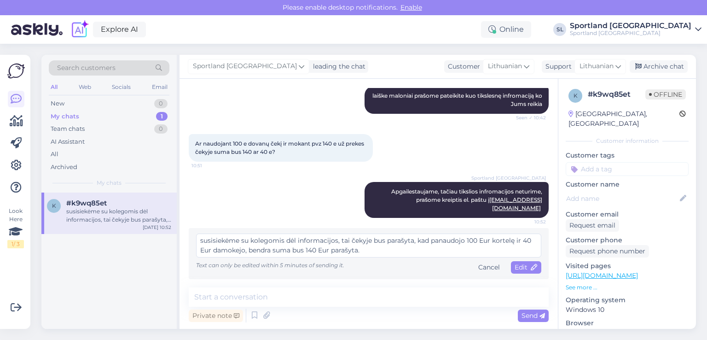
scroll to position [1178, 0]
click at [492, 240] on textarea "susisiekėme su kolegomis dėl informacijos, tai čekyje bus parašyta, kad panaudo…" at bounding box center [368, 245] width 345 height 24
click at [278, 247] on textarea "susisiekėme su kolegomis dėl informacijos, tai čekyje bus parašyta, kad panaudo…" at bounding box center [368, 245] width 345 height 24
type textarea "susisiekėme su kolegomis dėl informacijos, tai čekyje bus parašyta, kad panaudo…"
click at [523, 264] on span "Edit" at bounding box center [526, 267] width 23 height 8
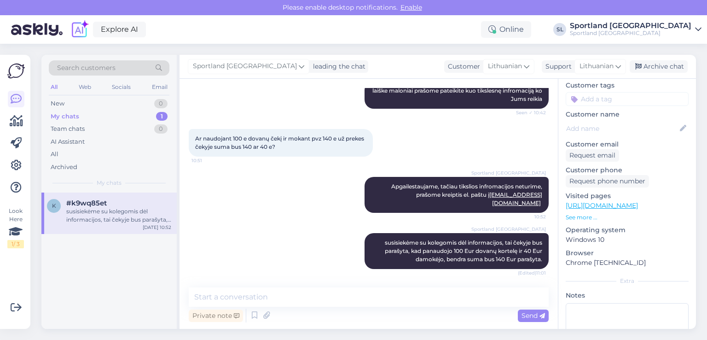
scroll to position [0, 0]
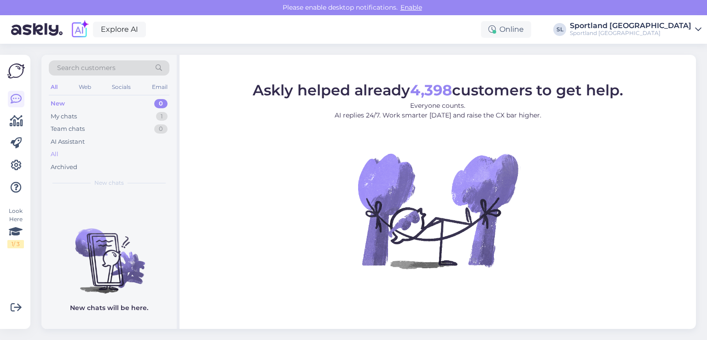
click at [68, 152] on div "All" at bounding box center [109, 154] width 121 height 13
